Goal: Transaction & Acquisition: Obtain resource

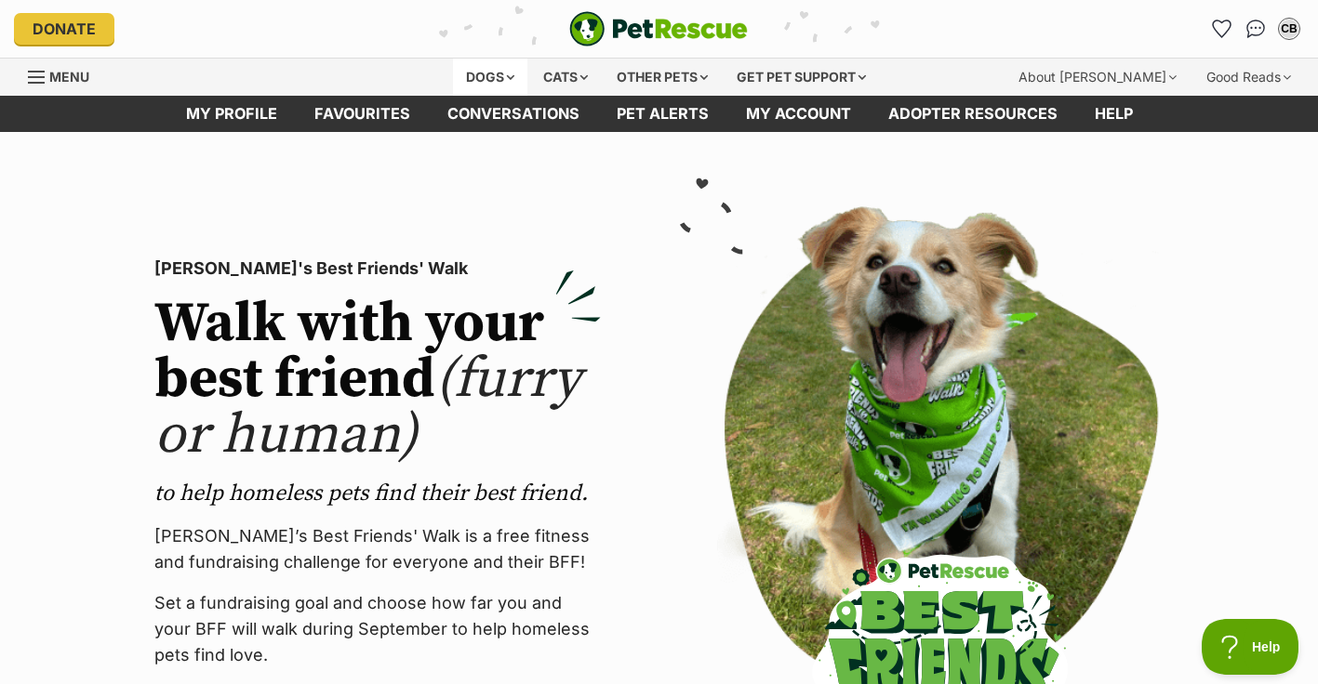
click at [473, 70] on div "Dogs" at bounding box center [490, 77] width 74 height 37
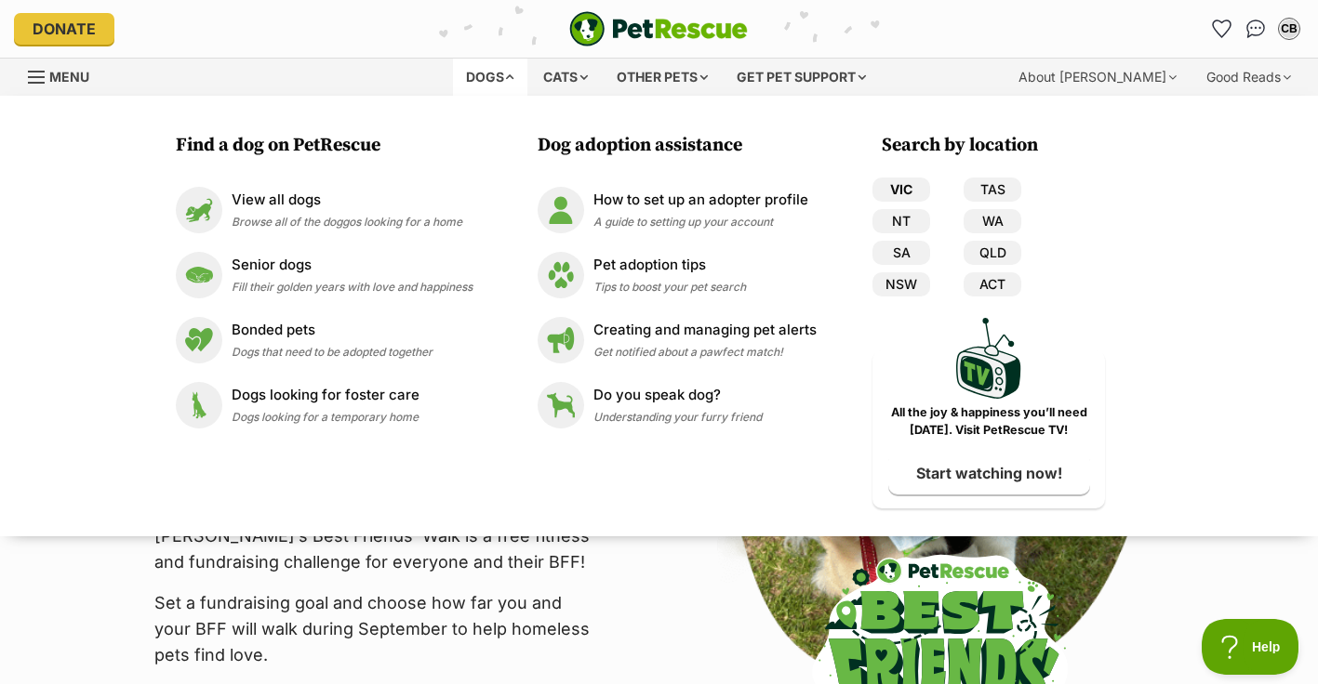
click at [900, 188] on link "VIC" at bounding box center [901, 190] width 58 height 24
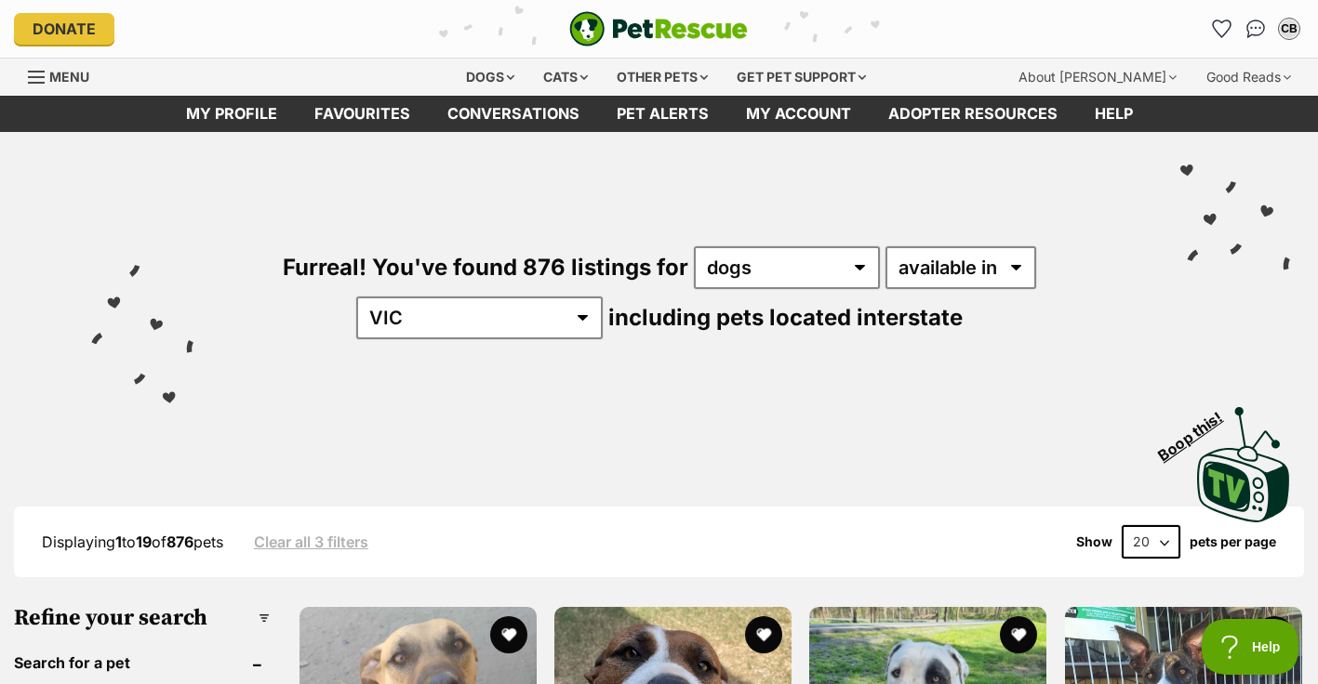
click at [418, 350] on div "Furreal! You've found 876 listings for any type of pet cats dogs other pets ava…" at bounding box center [659, 261] width 1262 height 259
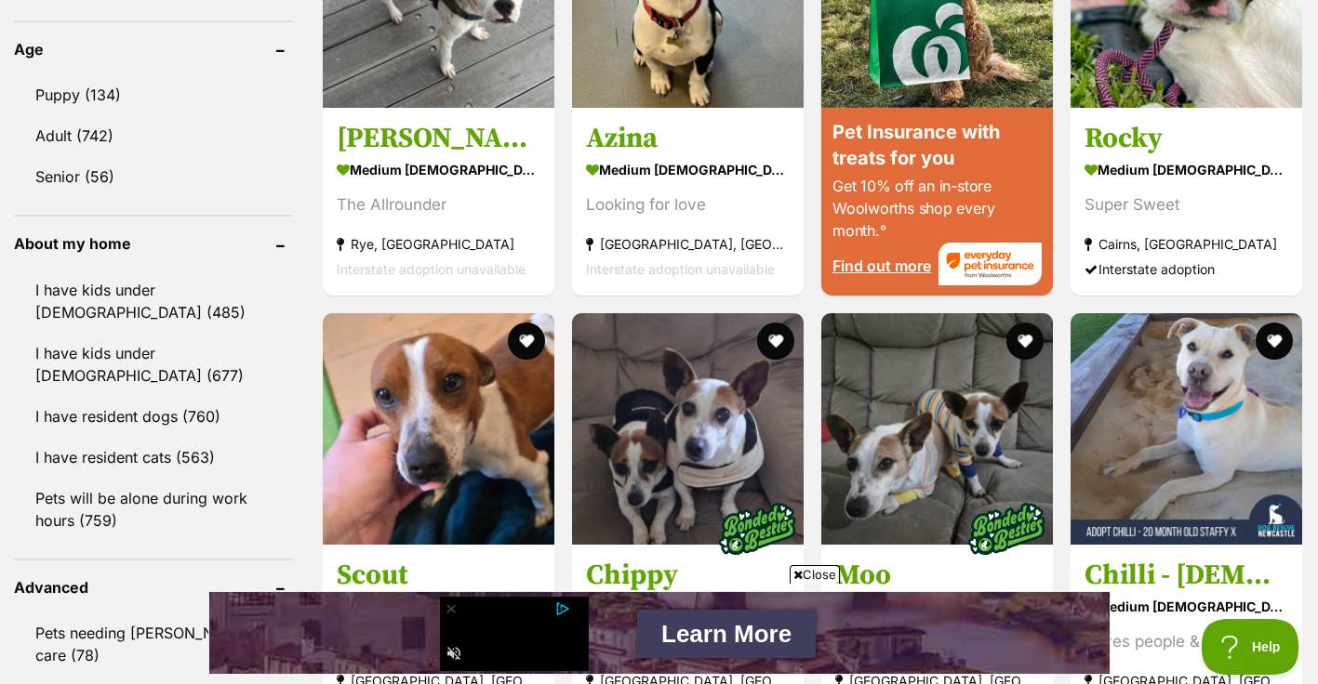
scroll to position [1934, 0]
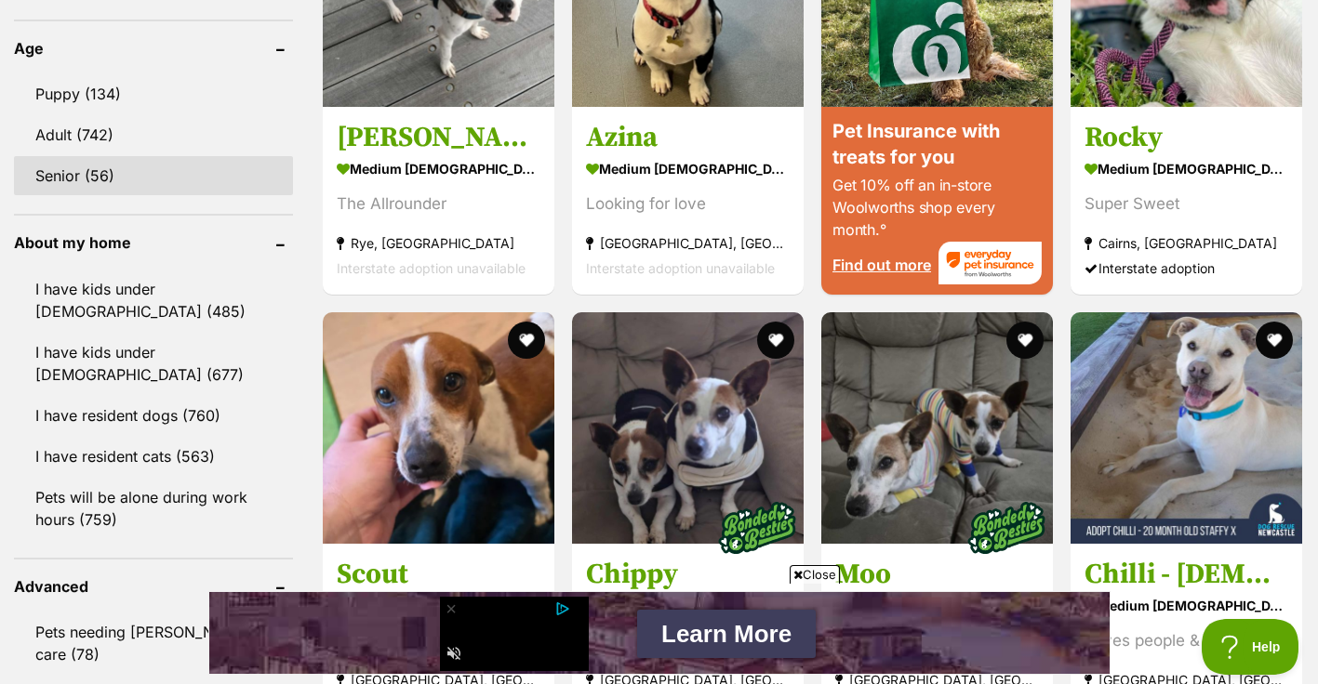
click at [73, 176] on link "Senior (56)" at bounding box center [153, 175] width 279 height 39
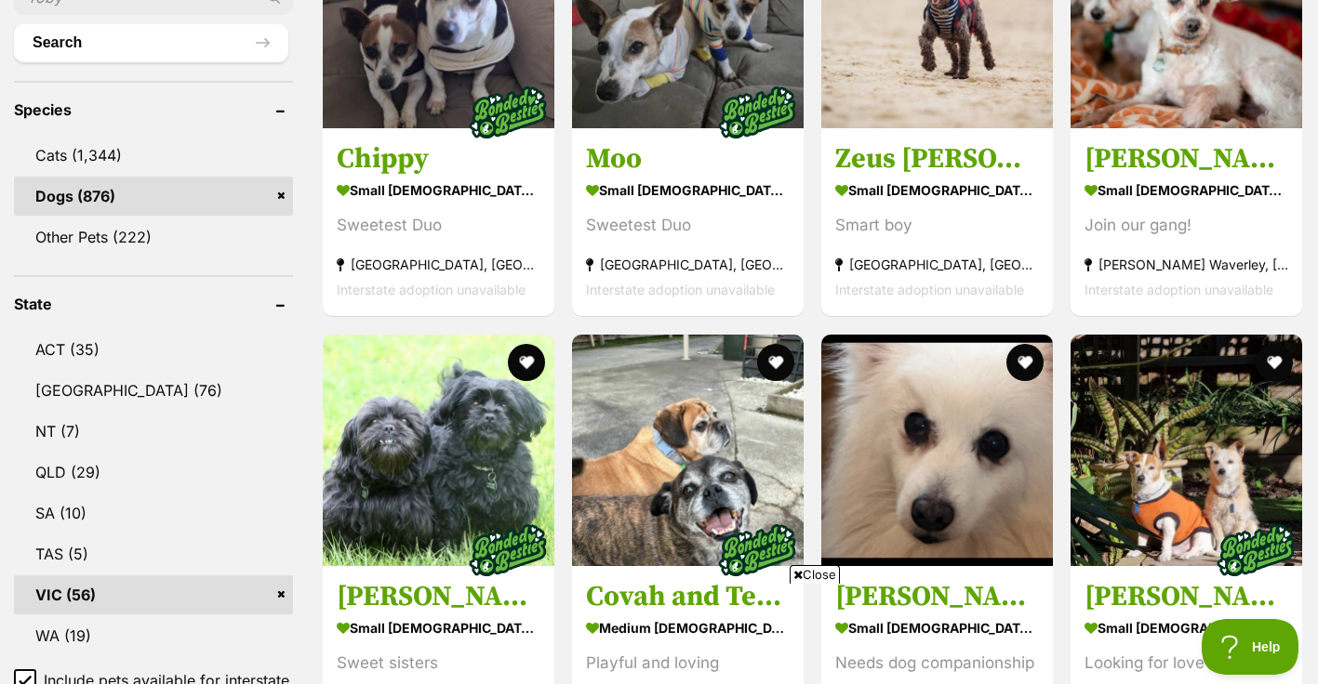
scroll to position [744, 0]
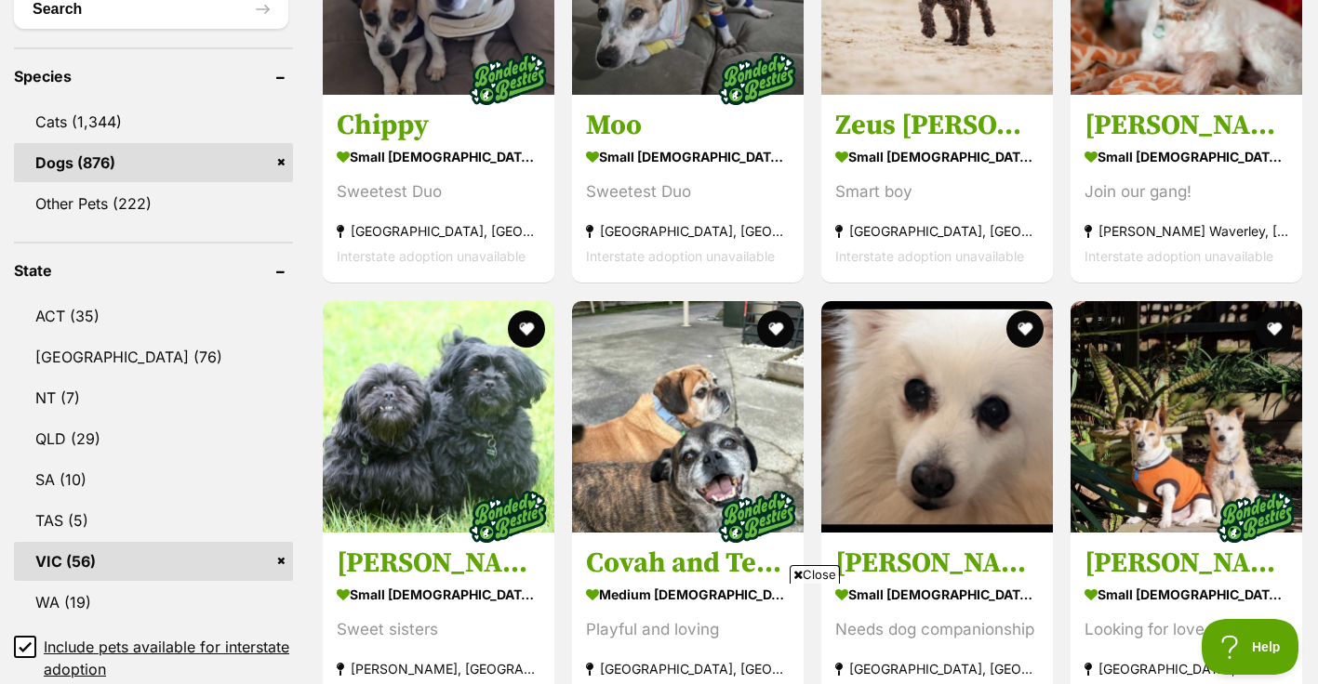
click at [805, 581] on span "Close" at bounding box center [815, 574] width 50 height 19
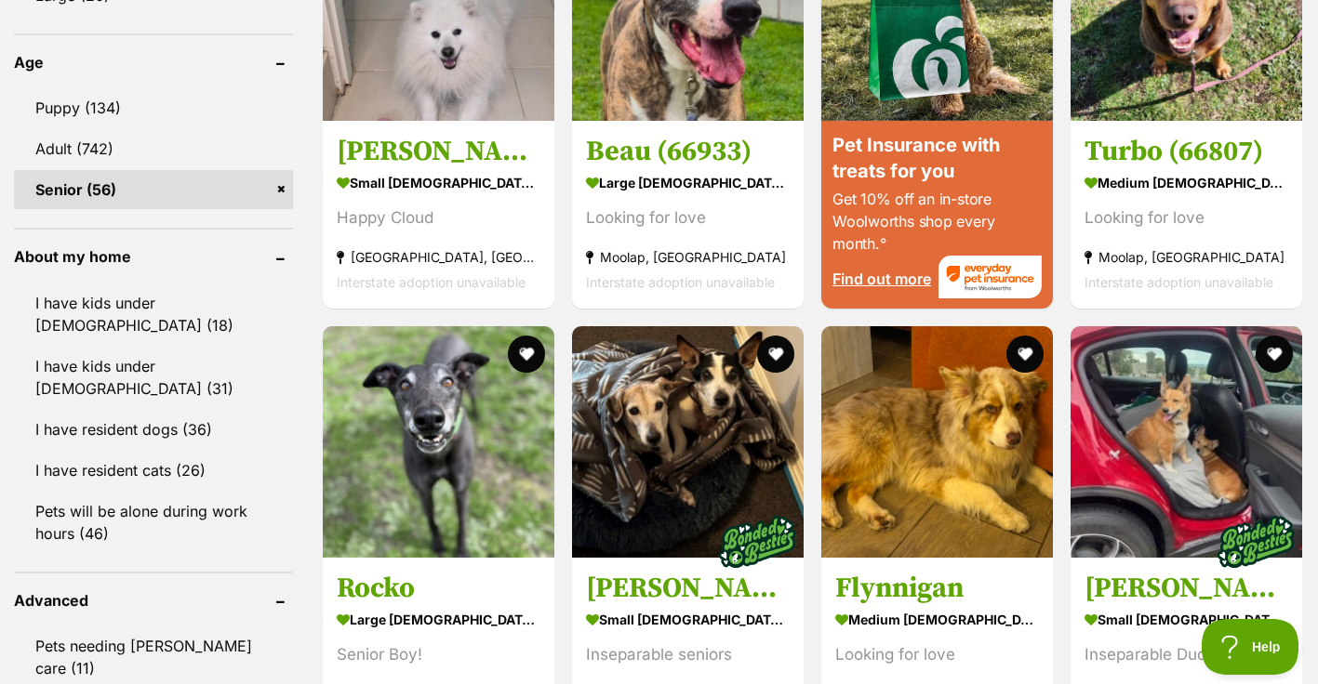
scroll to position [1934, 0]
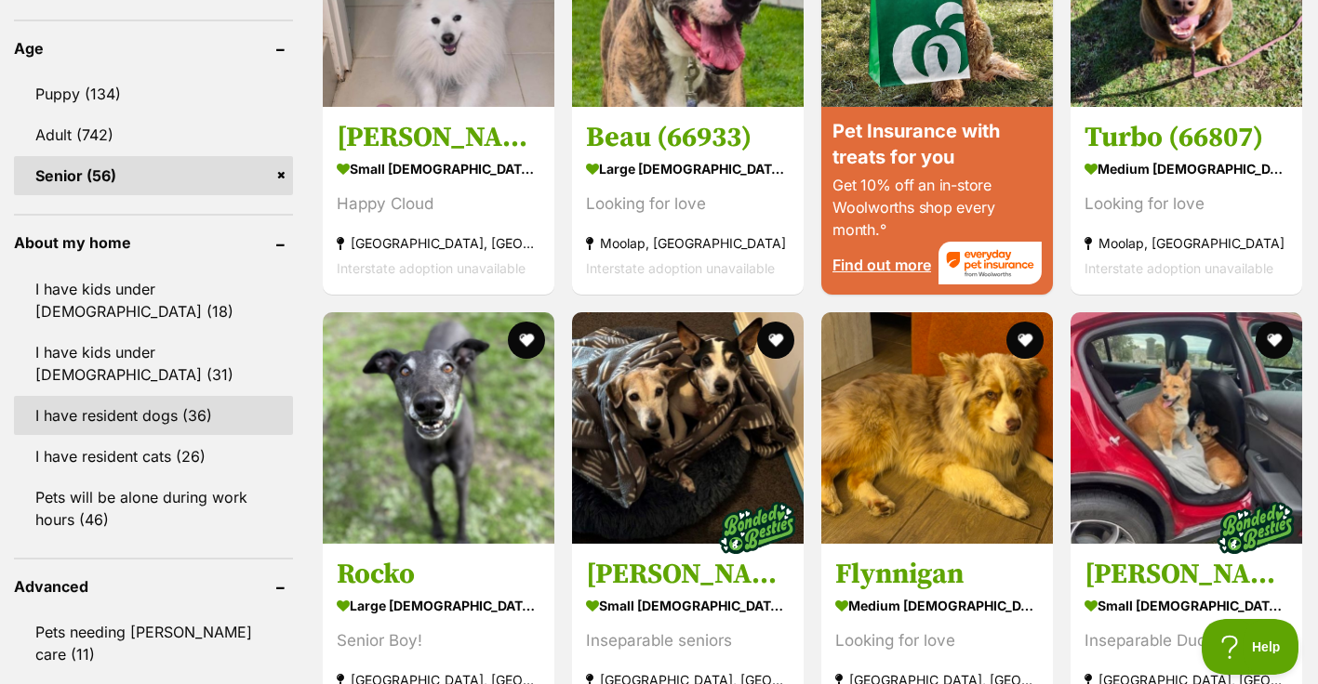
click at [143, 396] on link "I have resident dogs (36)" at bounding box center [153, 415] width 279 height 39
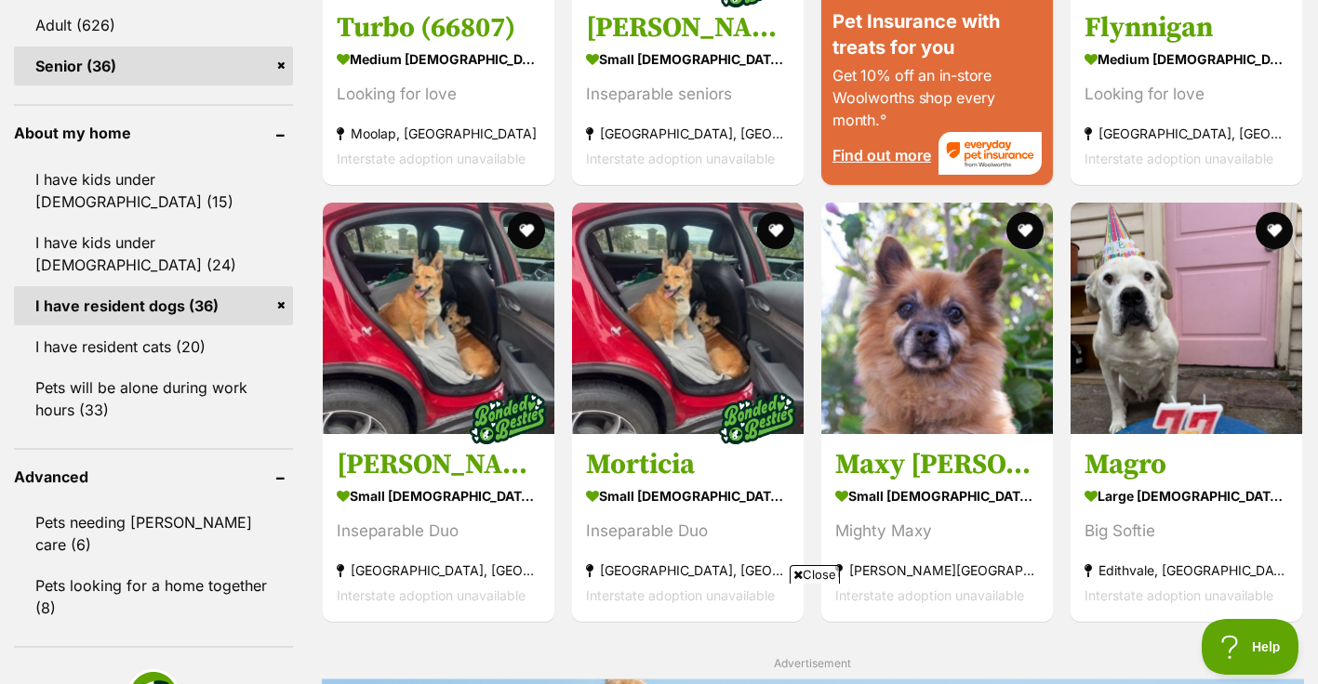
scroll to position [2045, 0]
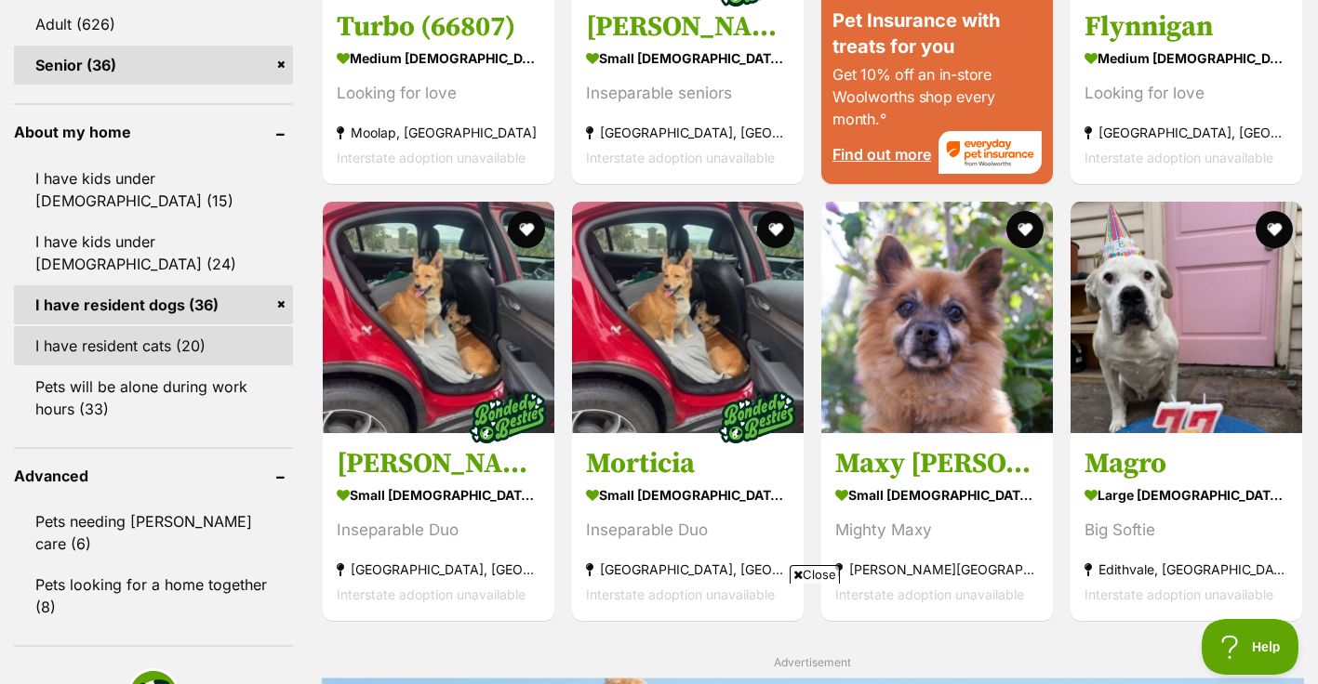
click at [122, 326] on link "I have resident cats (20)" at bounding box center [153, 345] width 279 height 39
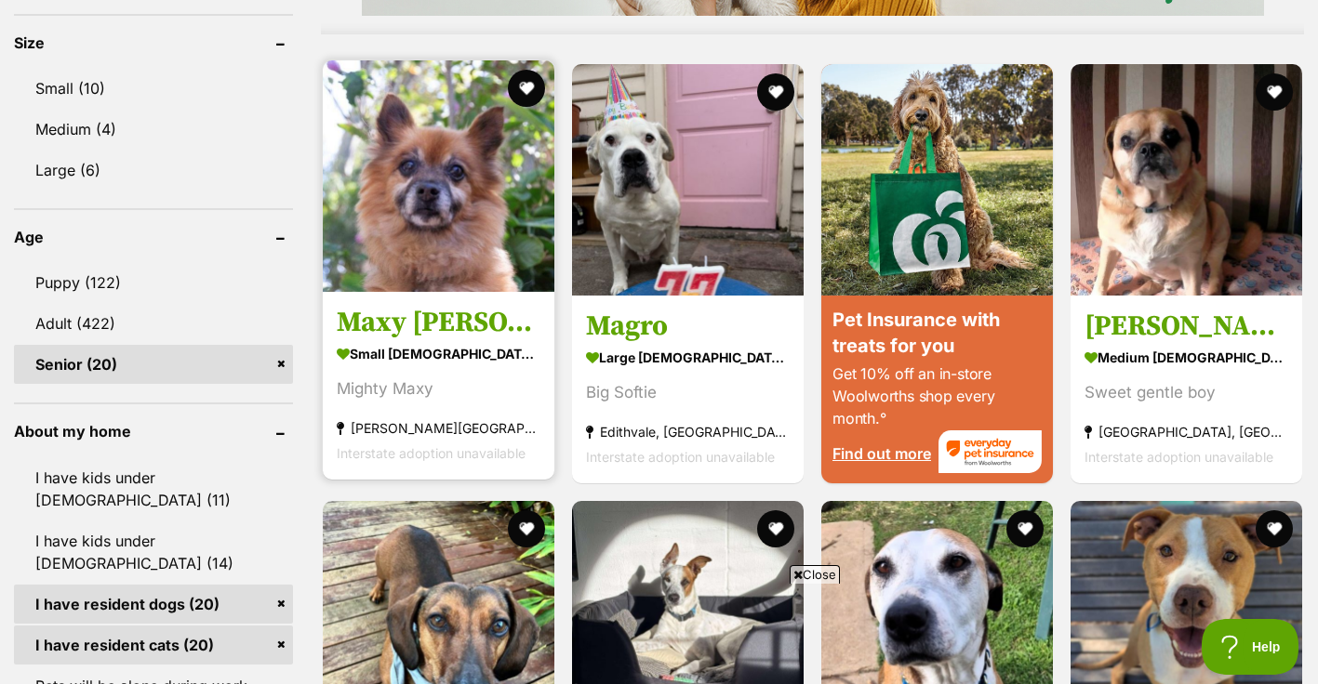
scroll to position [1738, 0]
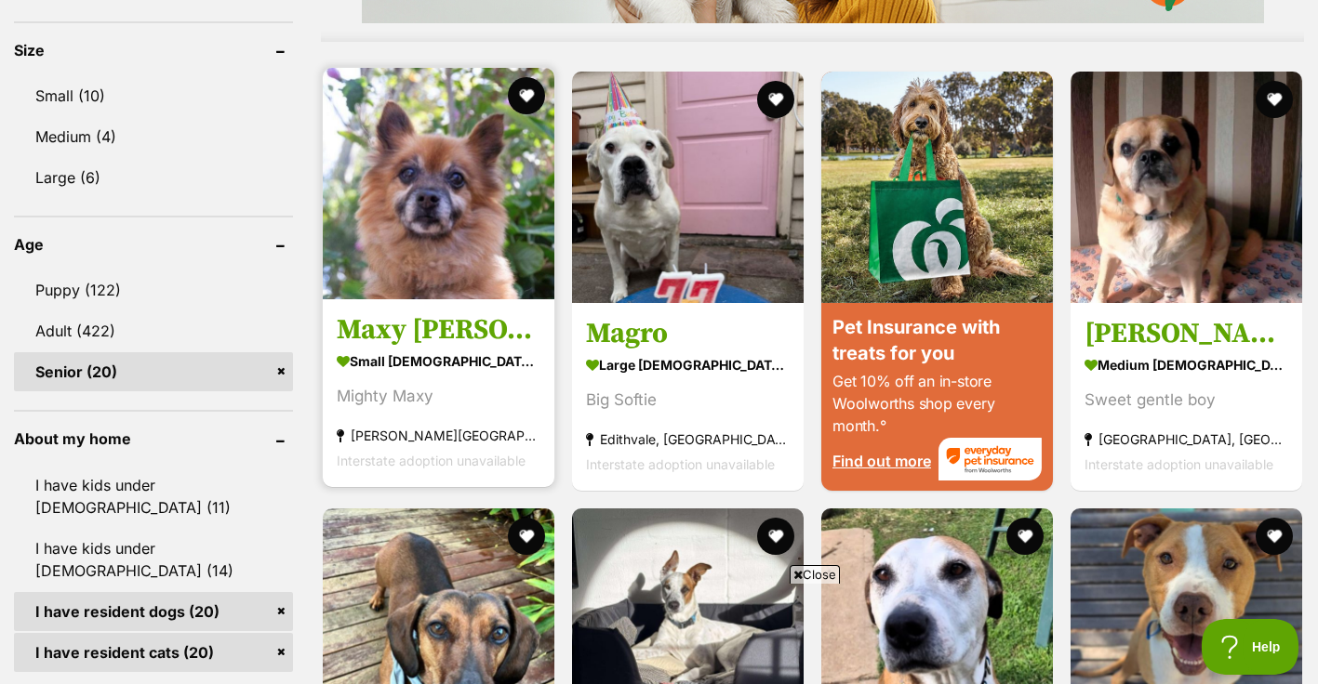
click at [432, 197] on img at bounding box center [439, 184] width 232 height 232
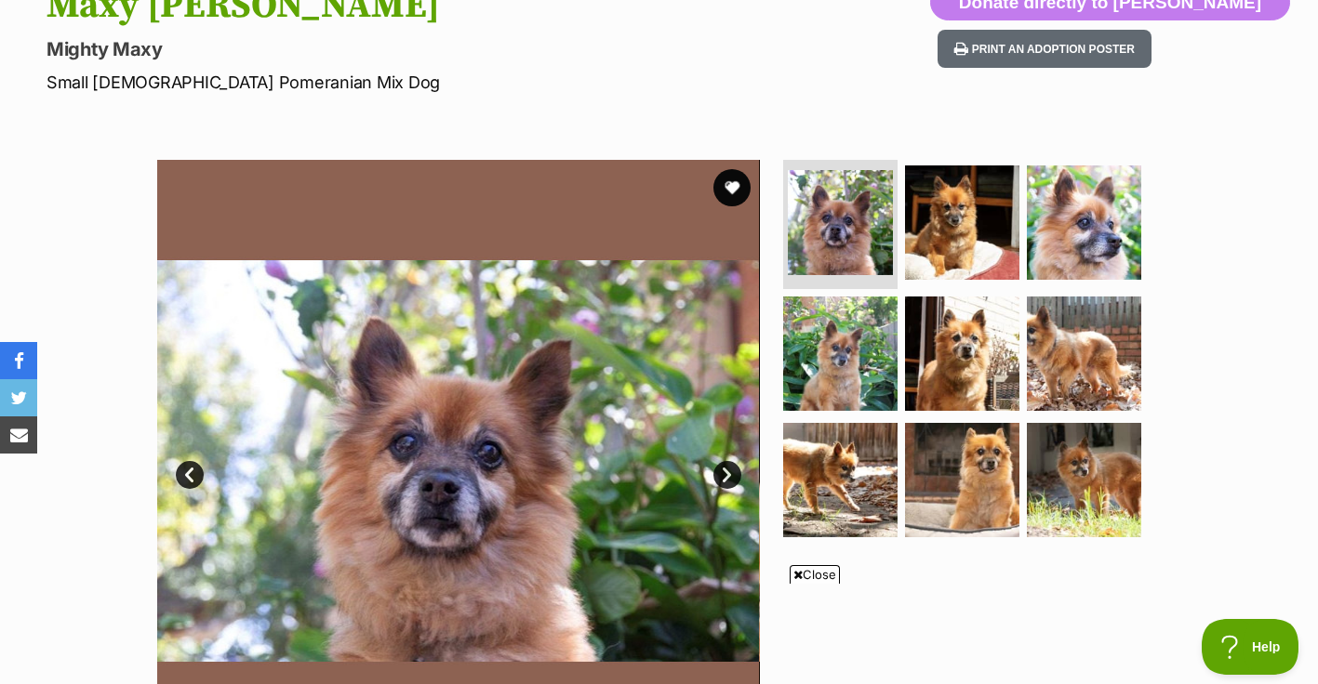
scroll to position [186, 0]
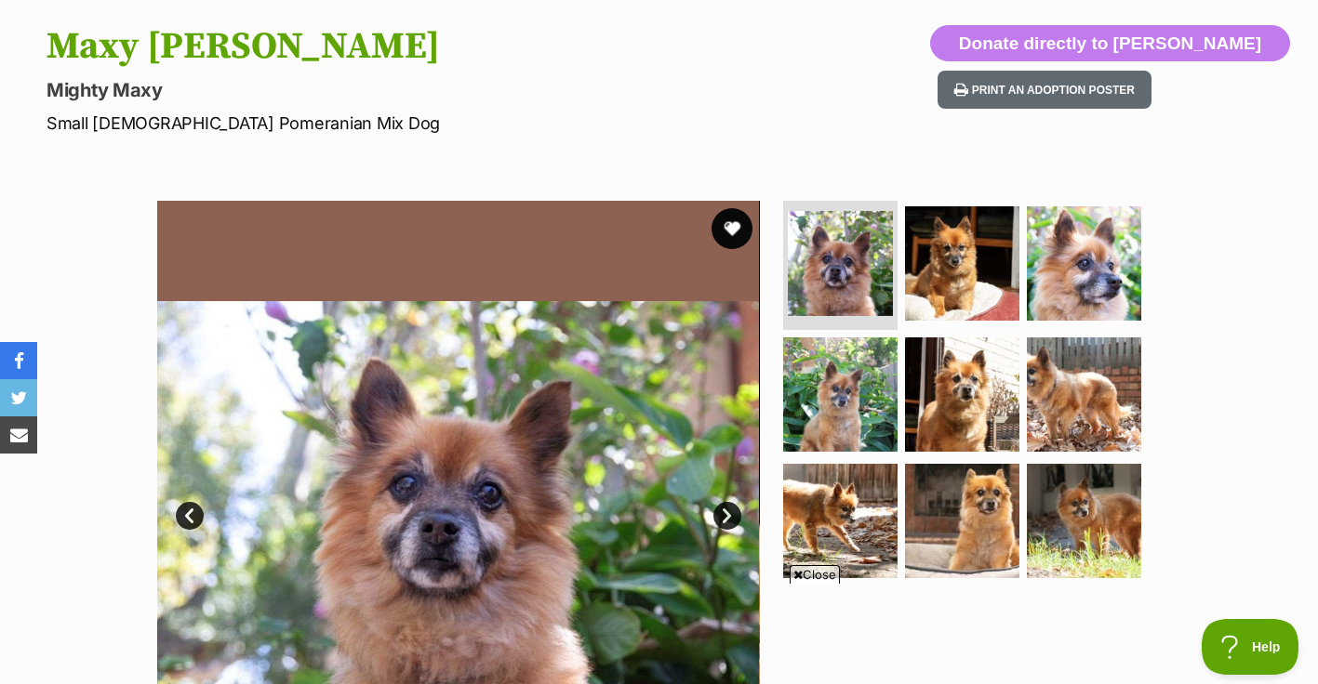
click at [732, 229] on button "favourite" at bounding box center [731, 228] width 41 height 41
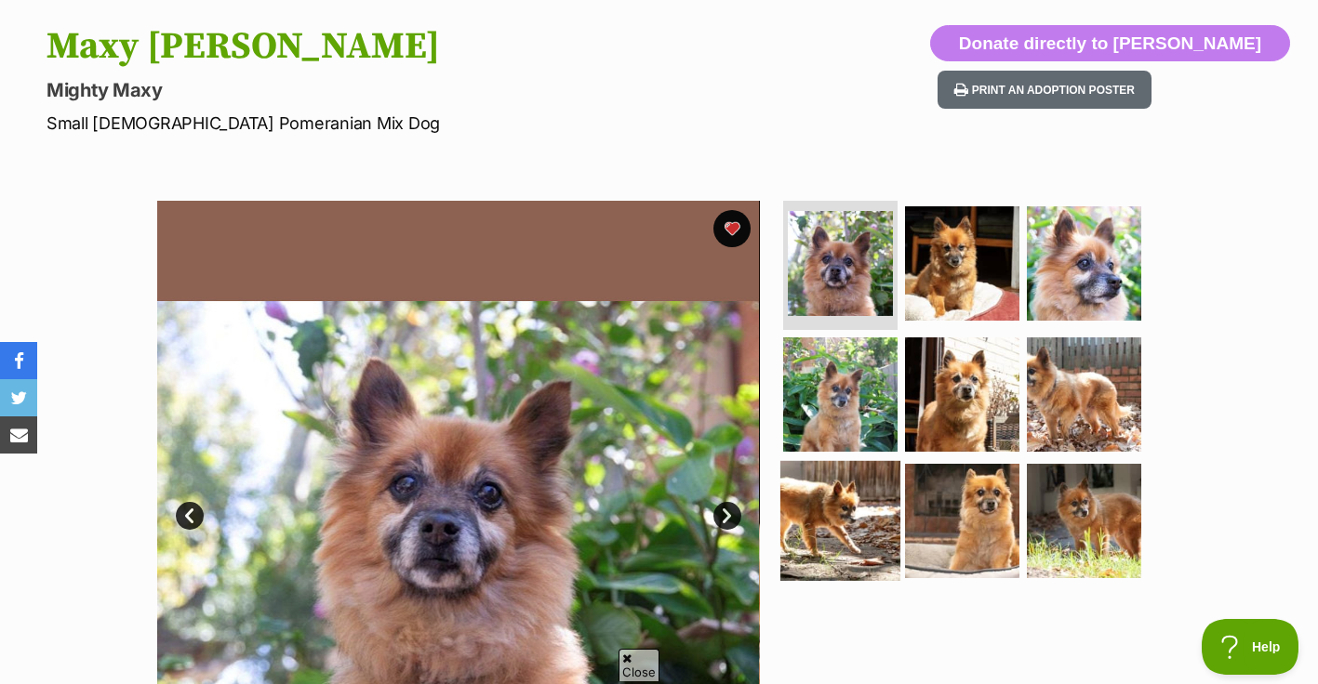
click at [833, 489] on img at bounding box center [840, 521] width 120 height 120
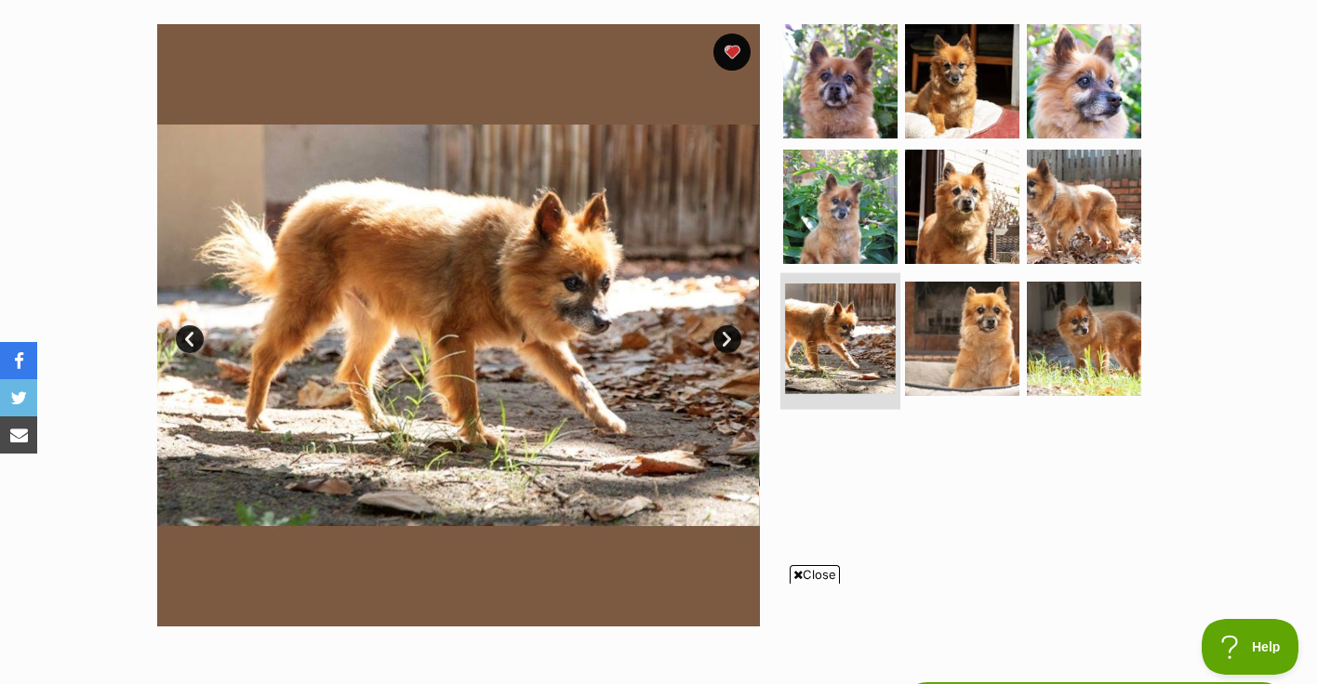
scroll to position [372, 0]
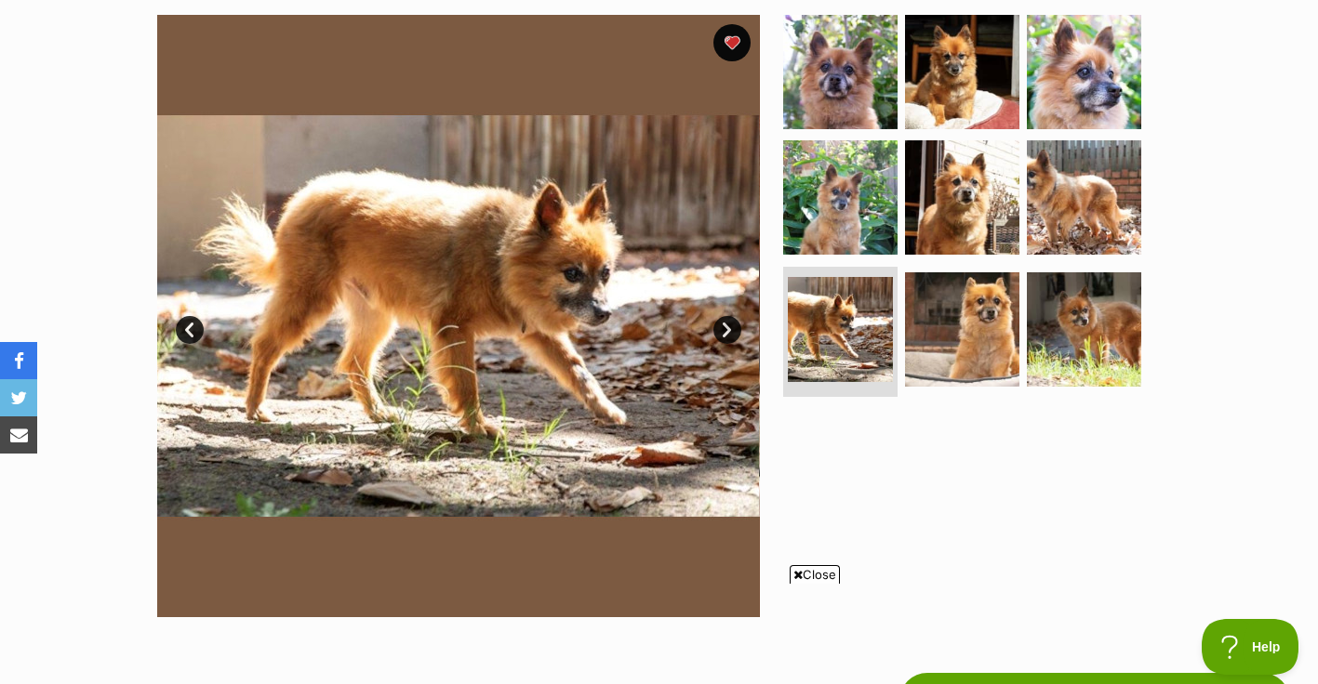
click at [724, 328] on link "Next" at bounding box center [727, 330] width 28 height 28
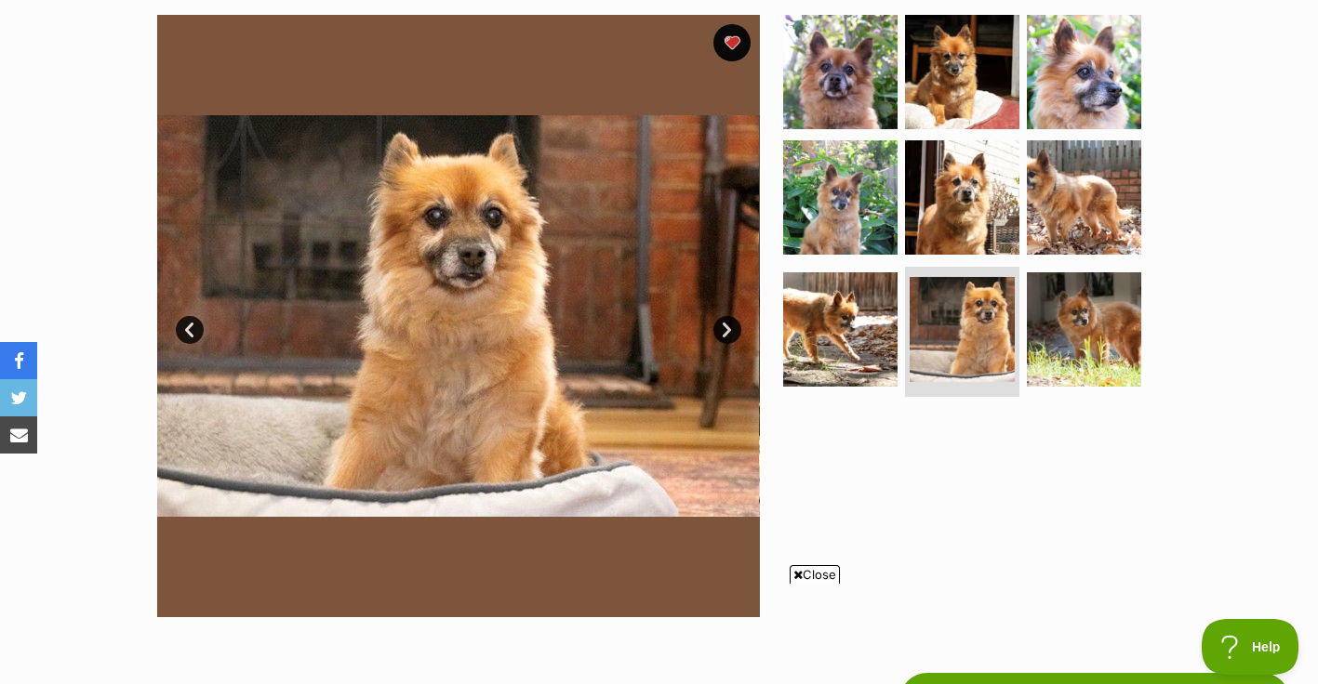
click at [724, 328] on link "Next" at bounding box center [727, 330] width 28 height 28
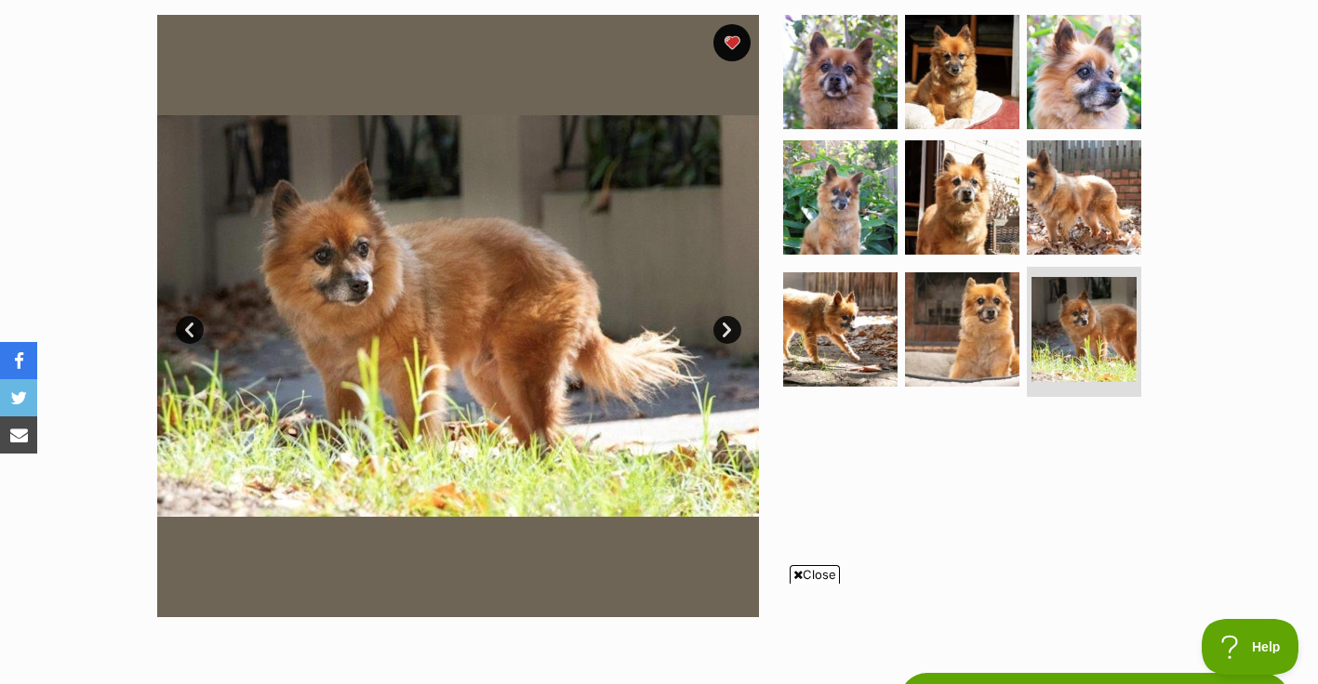
click at [724, 328] on link "Next" at bounding box center [727, 330] width 28 height 28
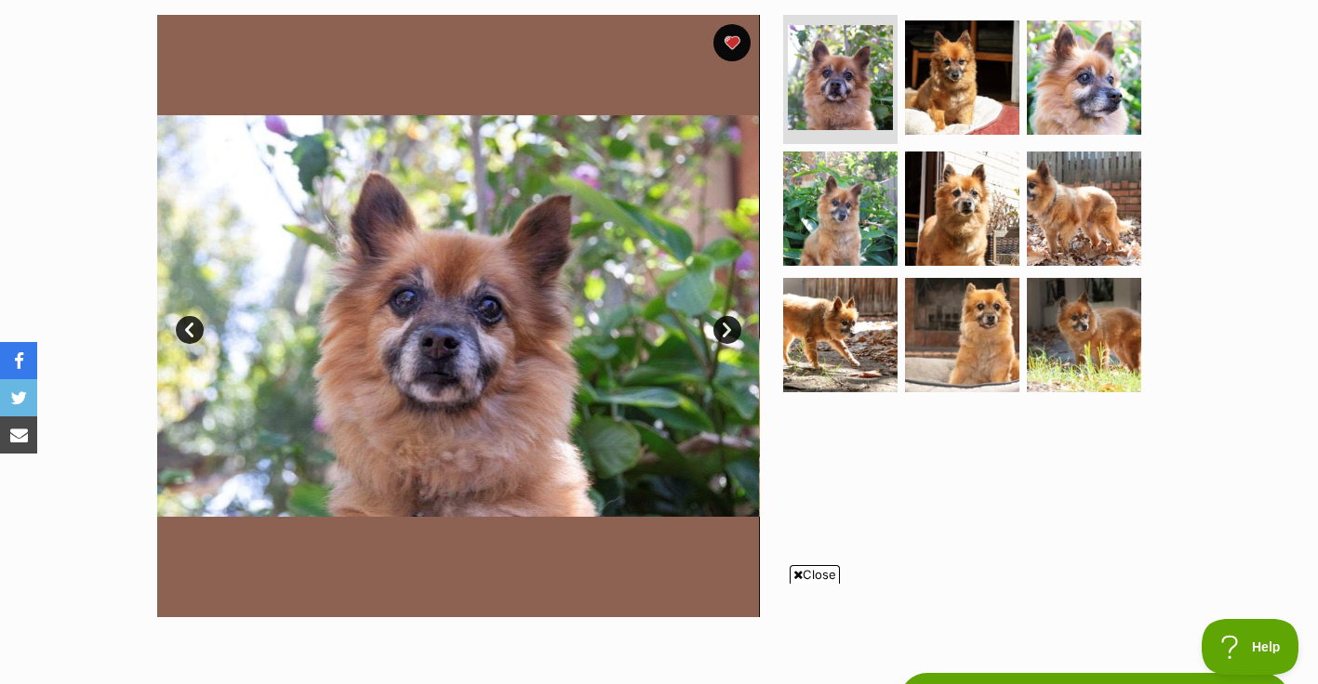
click at [724, 328] on link "Next" at bounding box center [727, 330] width 28 height 28
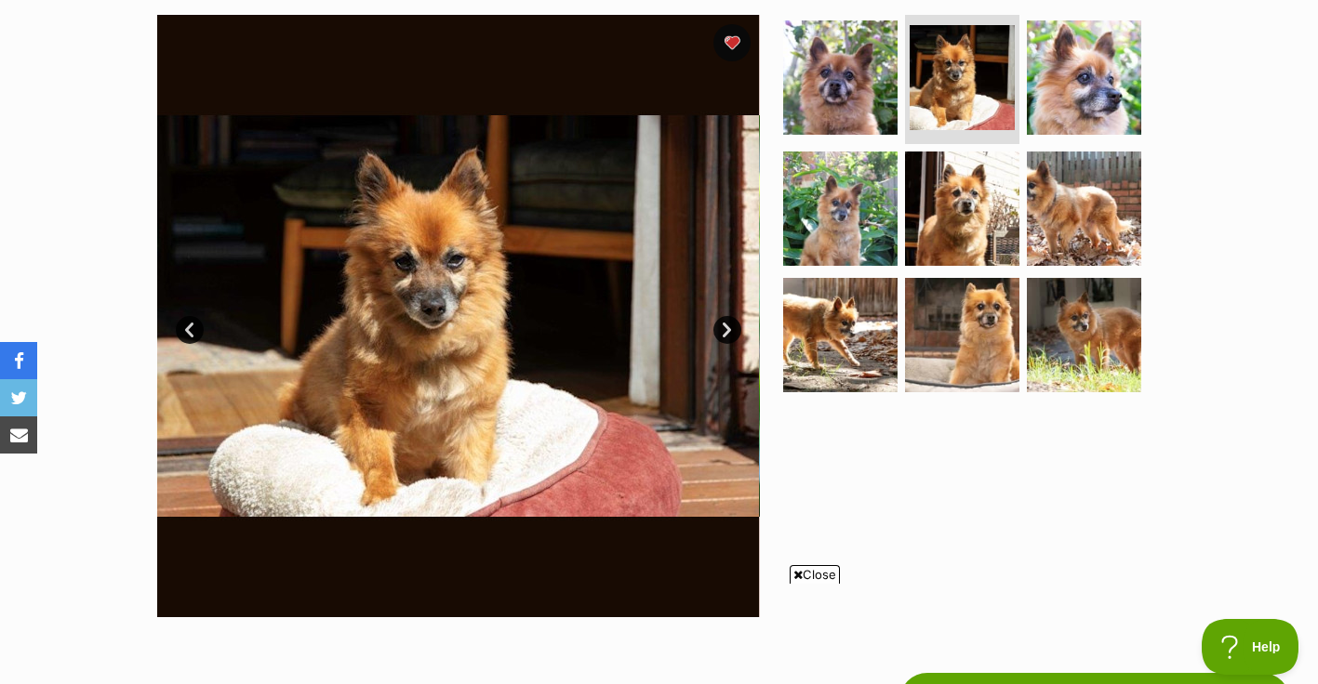
click at [724, 328] on link "Next" at bounding box center [727, 330] width 28 height 28
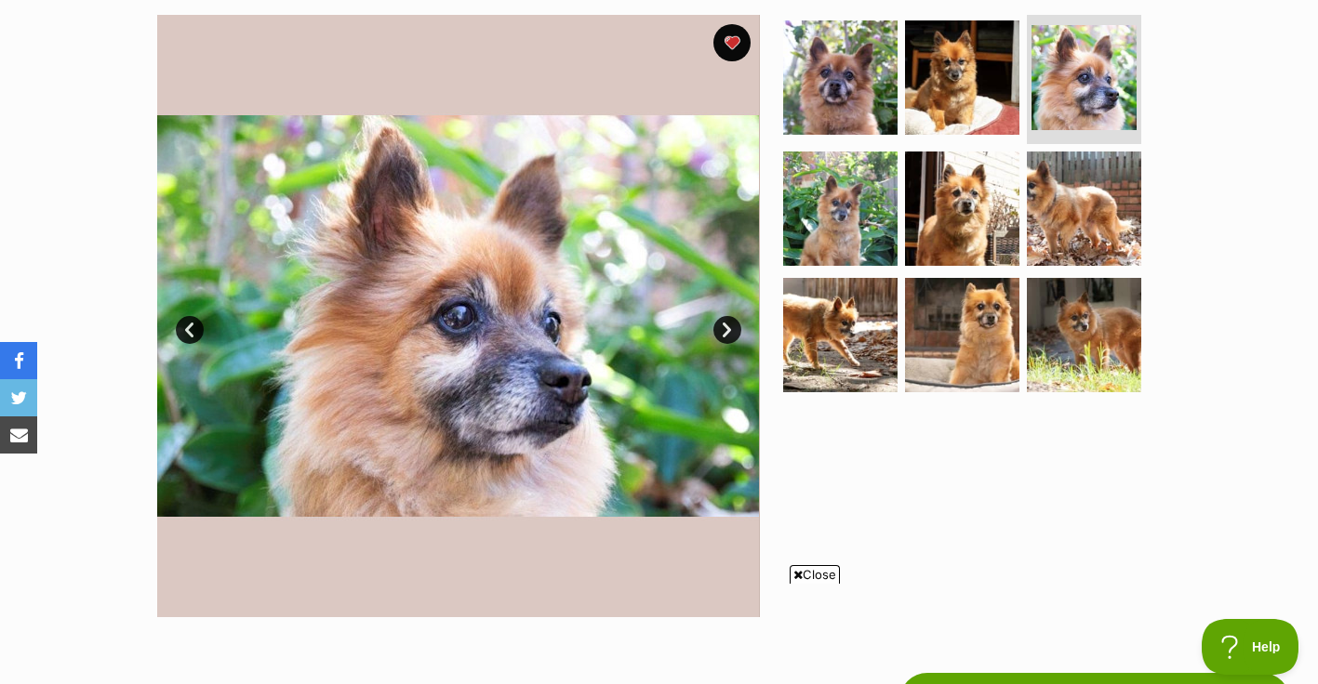
click at [724, 328] on link "Next" at bounding box center [727, 330] width 28 height 28
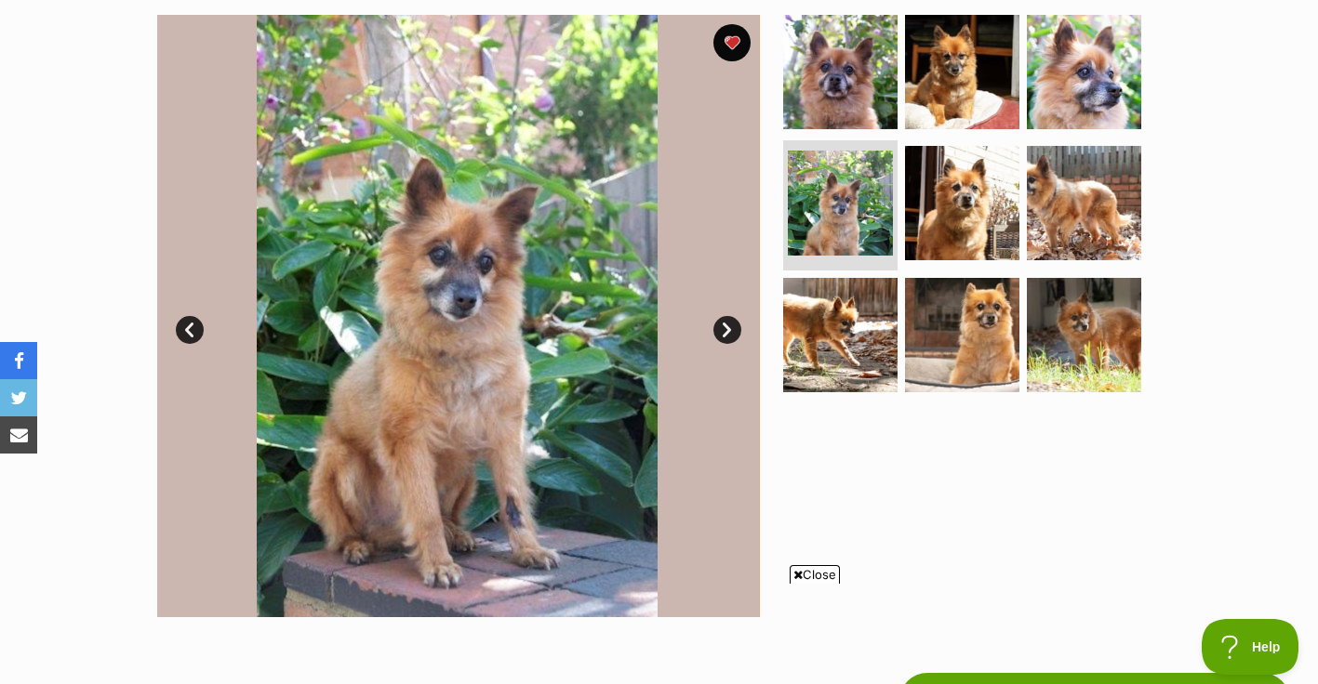
click at [724, 328] on link "Next" at bounding box center [727, 330] width 28 height 28
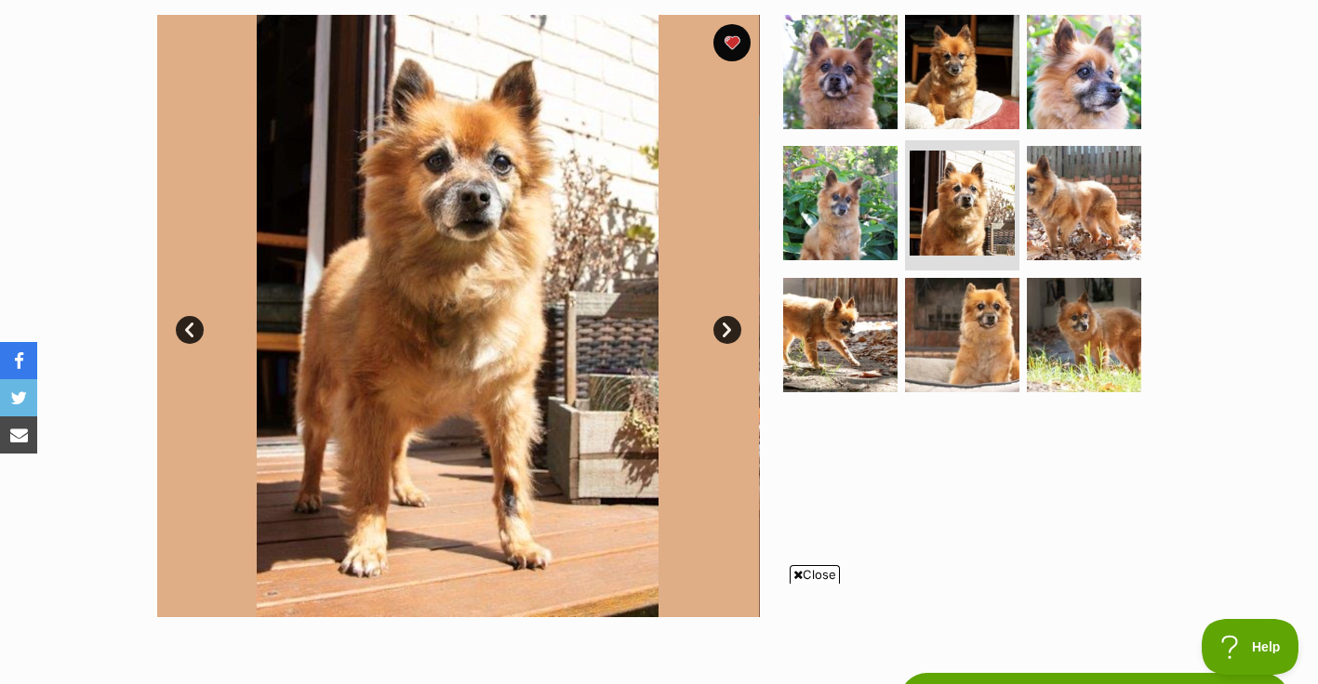
click at [724, 328] on link "Next" at bounding box center [727, 330] width 28 height 28
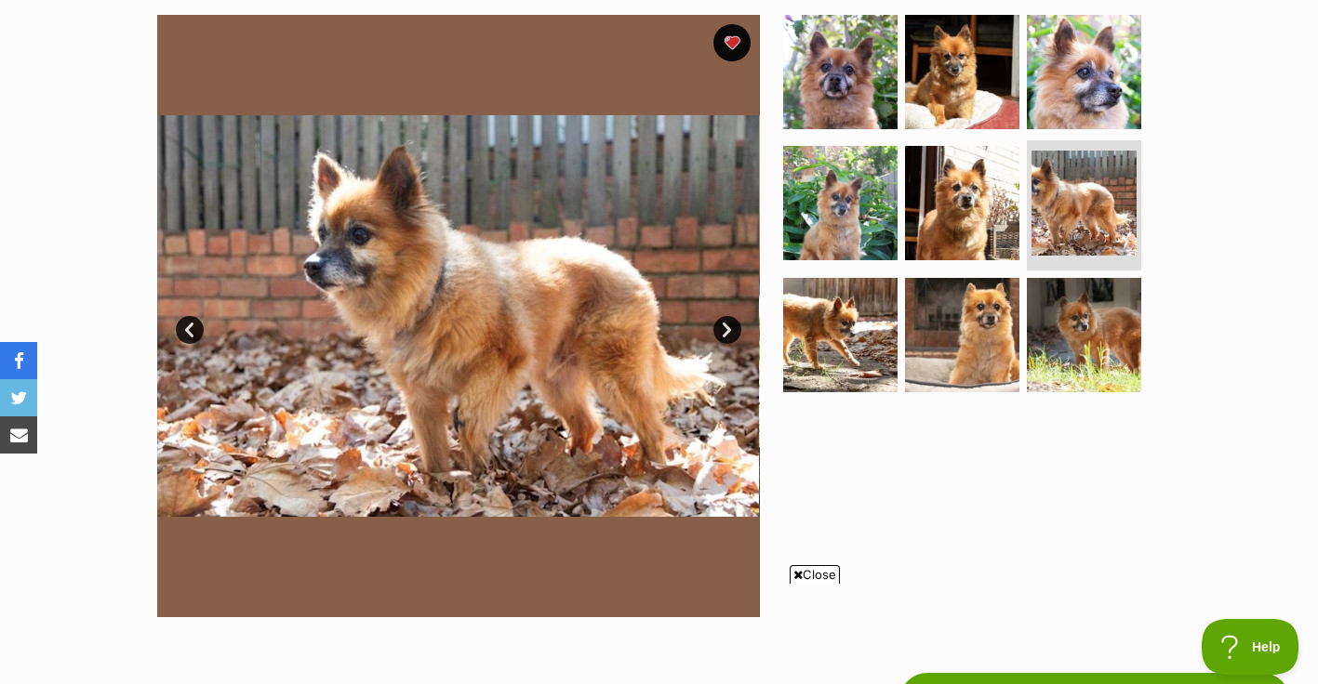
click at [724, 328] on link "Next" at bounding box center [727, 330] width 28 height 28
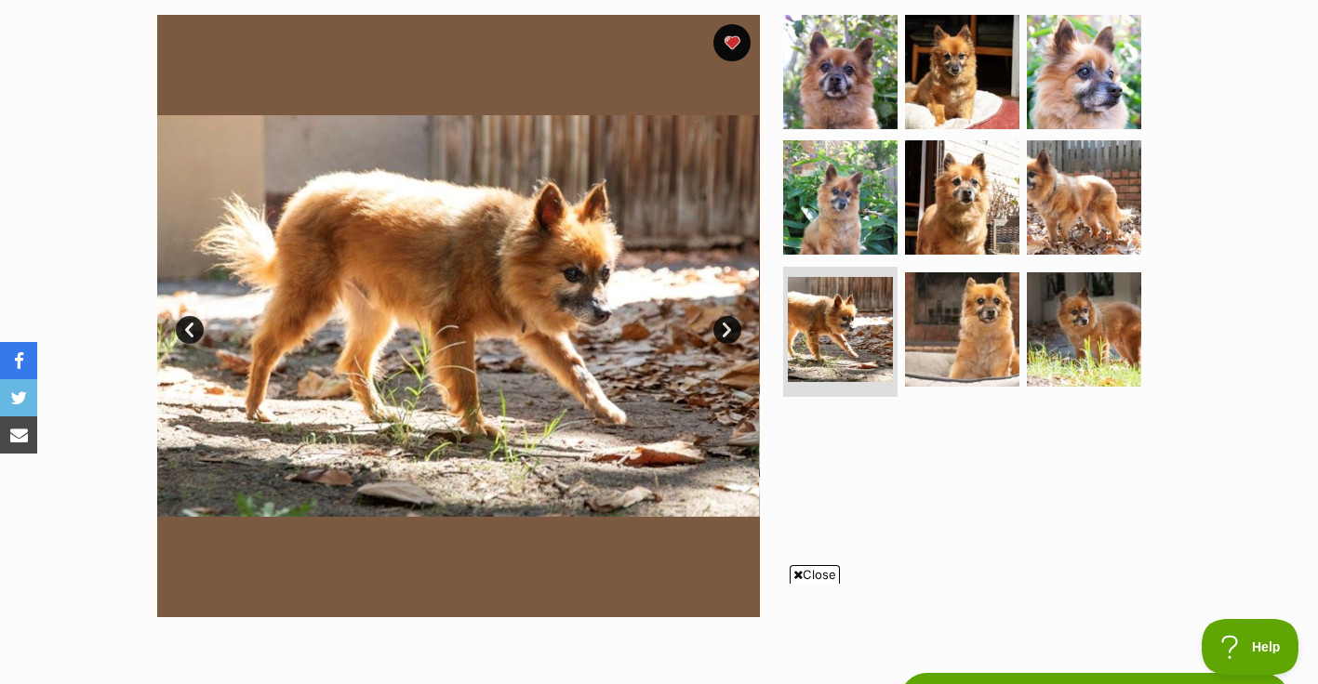
click at [1207, 408] on div "Available 7 of 9 images 7 of 9 images 7 of 9 images 7 of 9 images 7 of 9 images…" at bounding box center [659, 302] width 1318 height 631
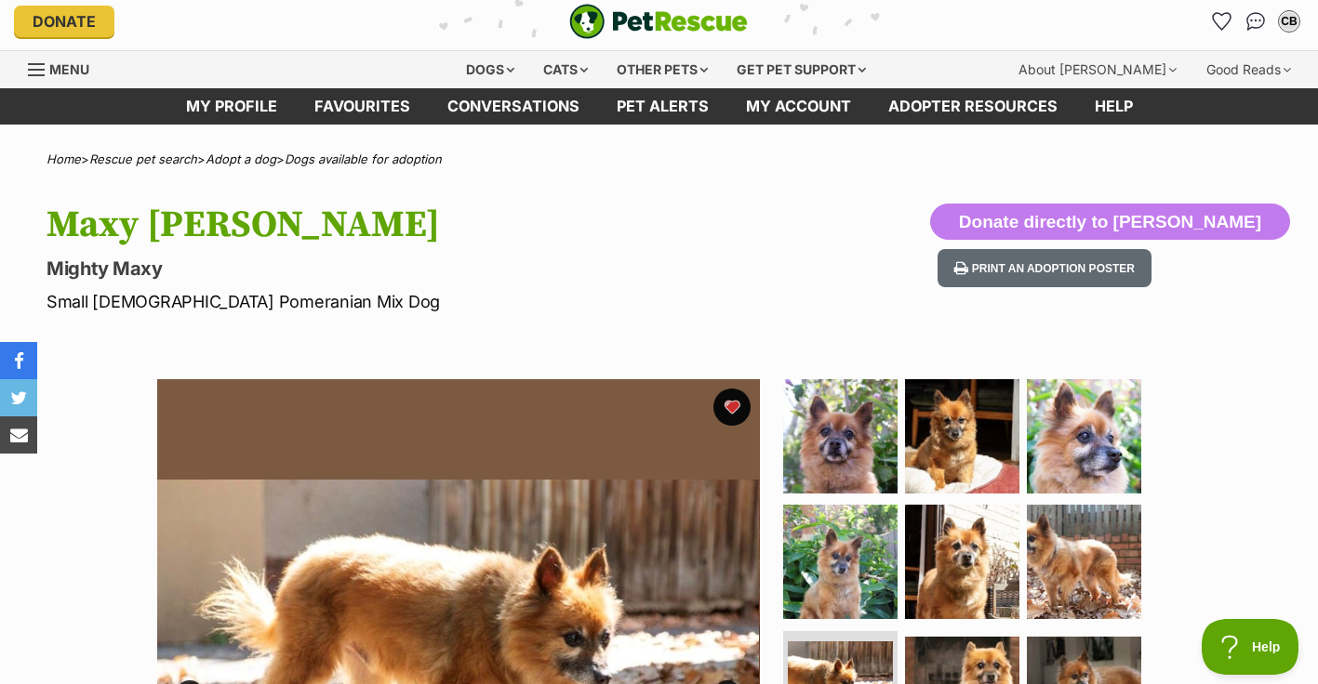
scroll to position [0, 0]
